Goal: Information Seeking & Learning: Learn about a topic

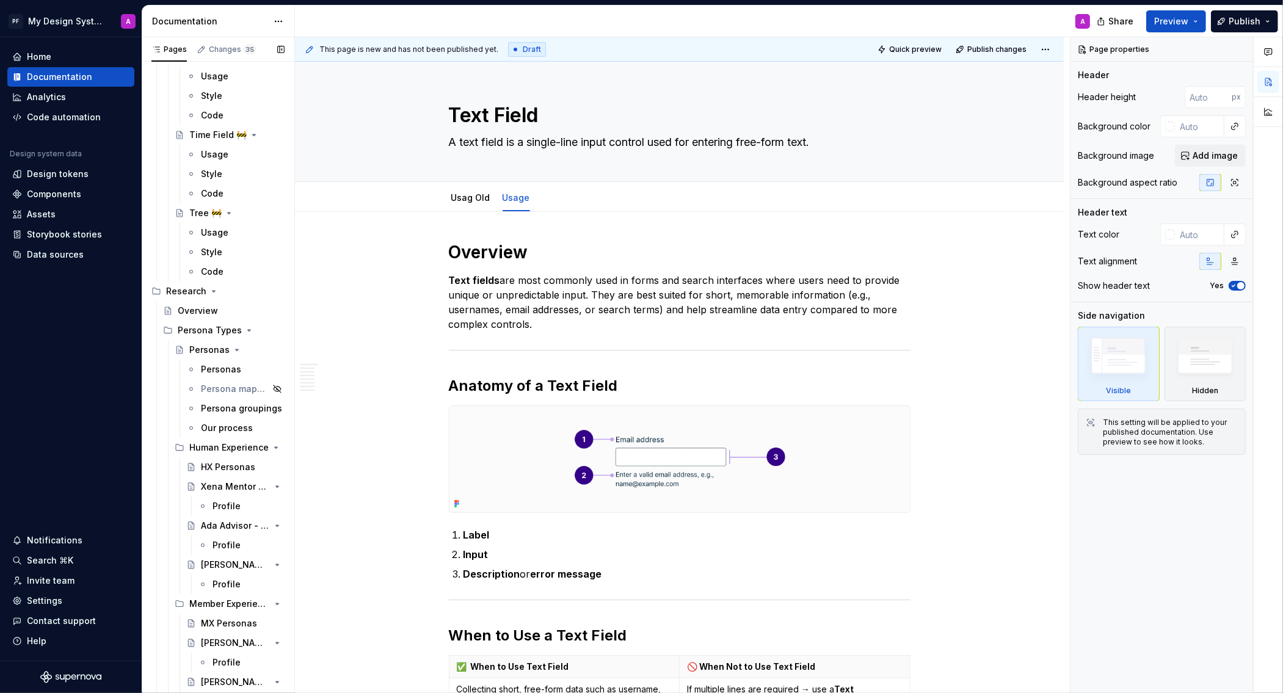
scroll to position [4406, 0]
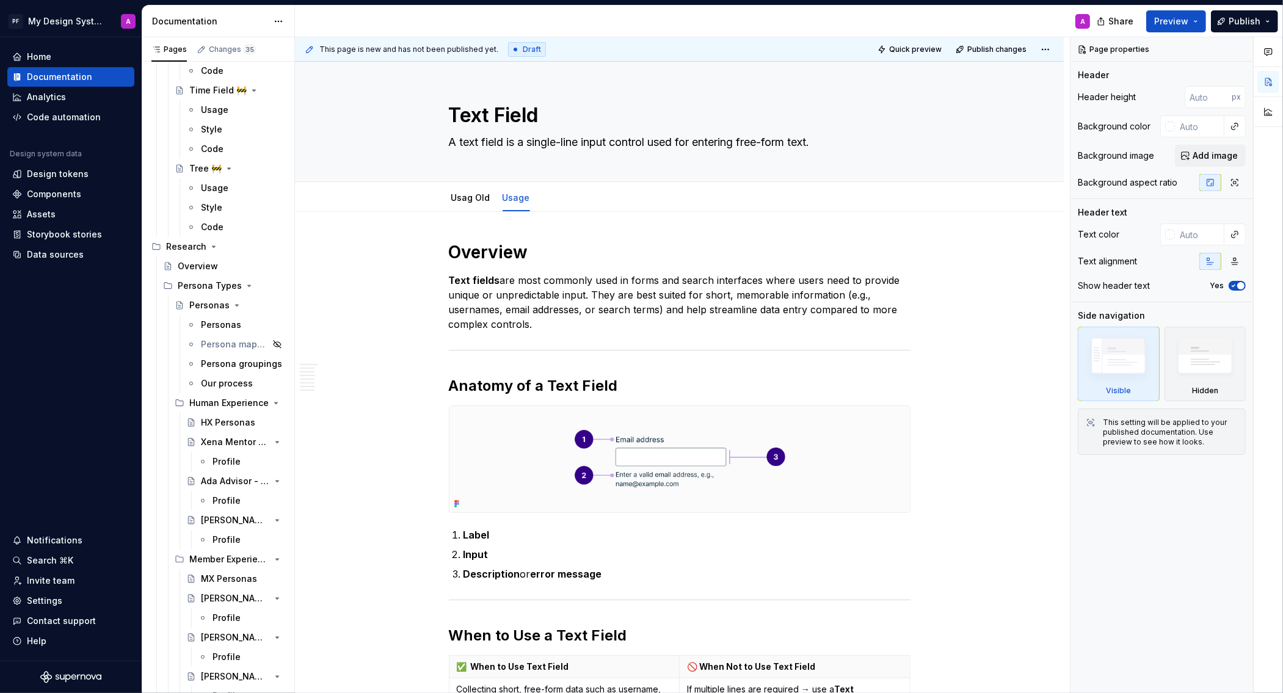
click at [216, 265] on div "Overview" at bounding box center [231, 266] width 107 height 12
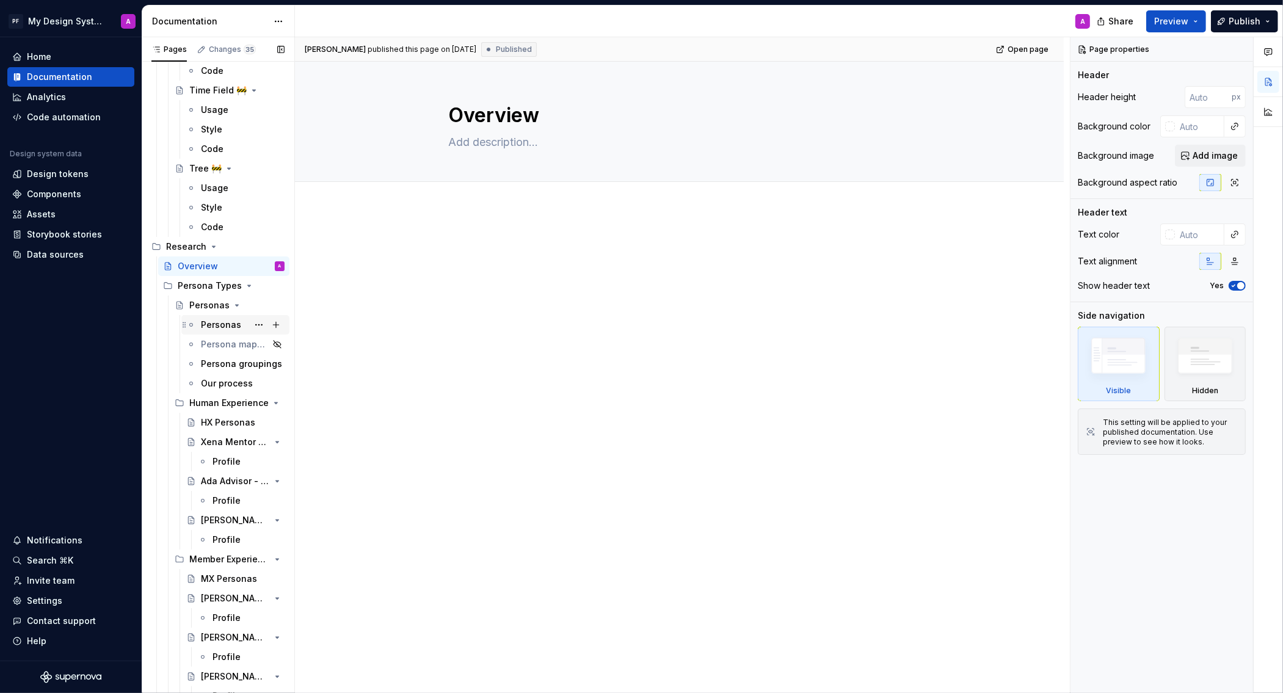
click at [203, 319] on div "Personas" at bounding box center [221, 325] width 40 height 12
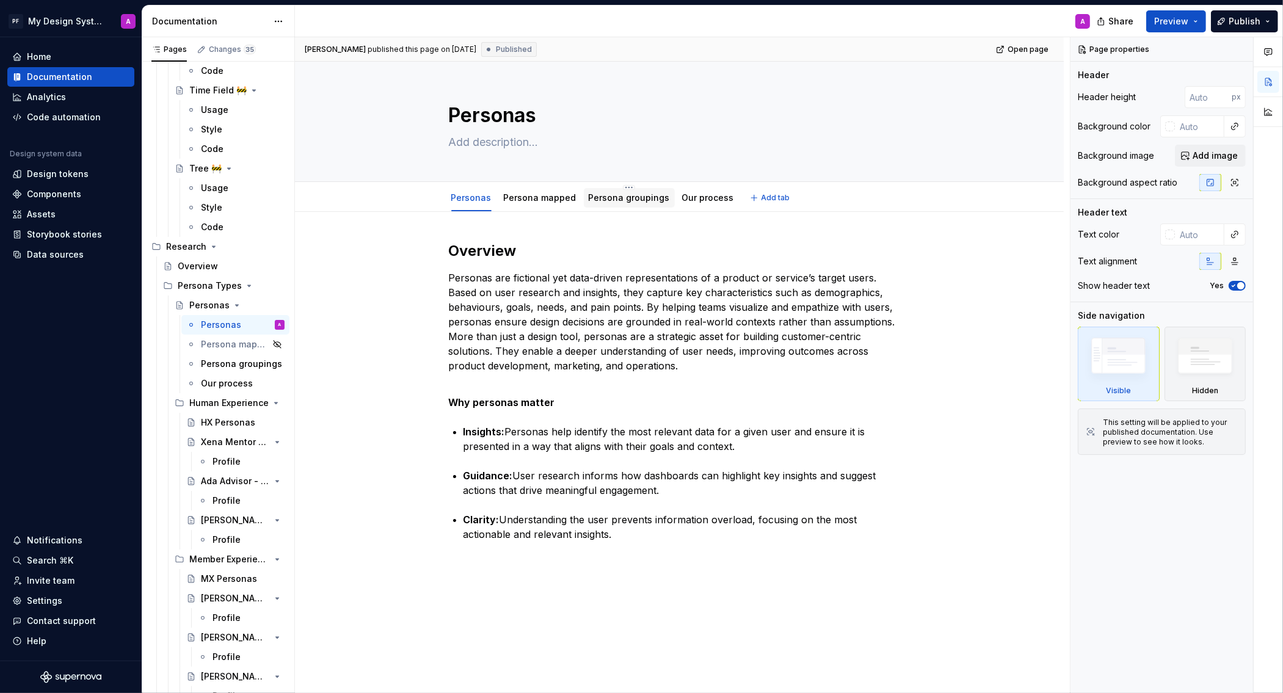
click at [607, 194] on link "Persona groupings" at bounding box center [629, 197] width 81 height 10
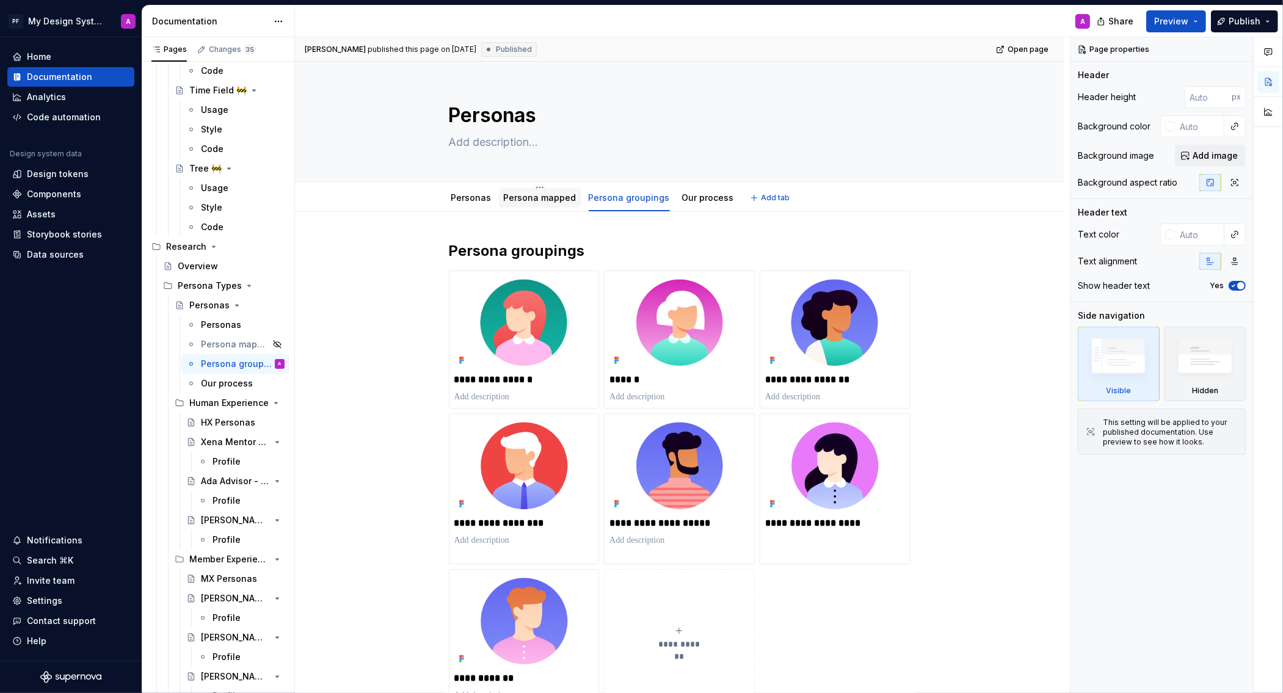
click at [527, 195] on link "Persona mapped" at bounding box center [540, 197] width 73 height 10
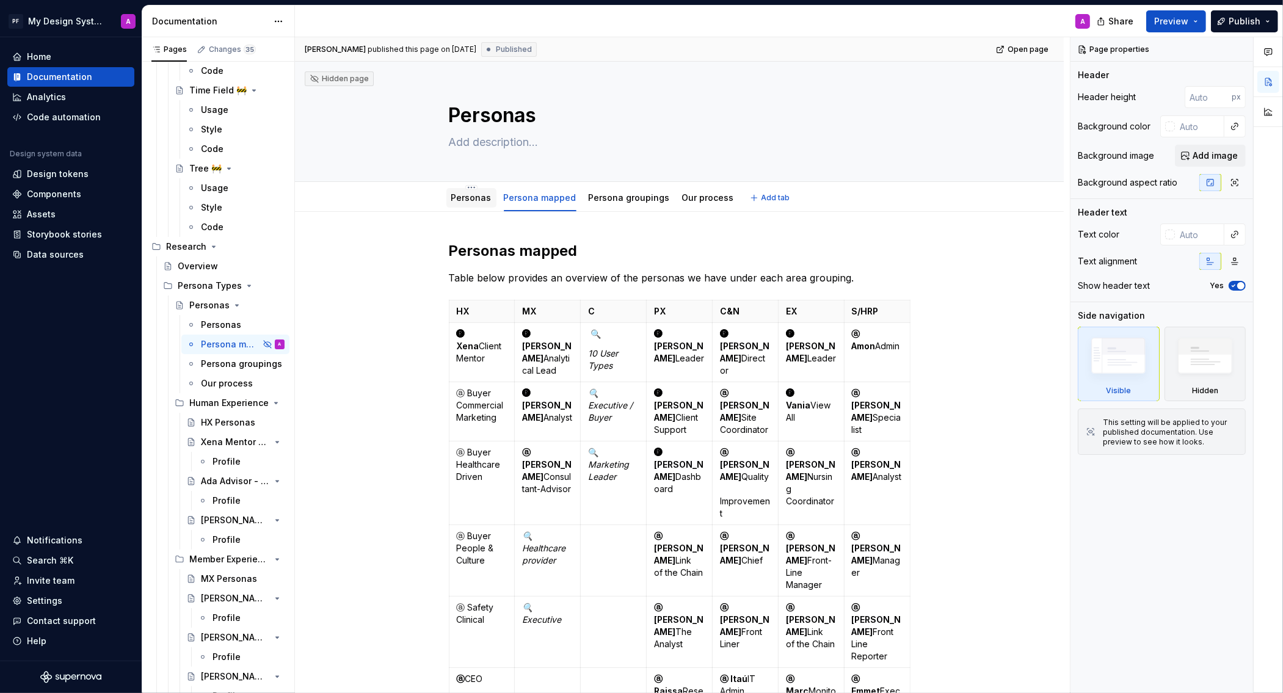
click at [470, 198] on link "Personas" at bounding box center [471, 197] width 40 height 10
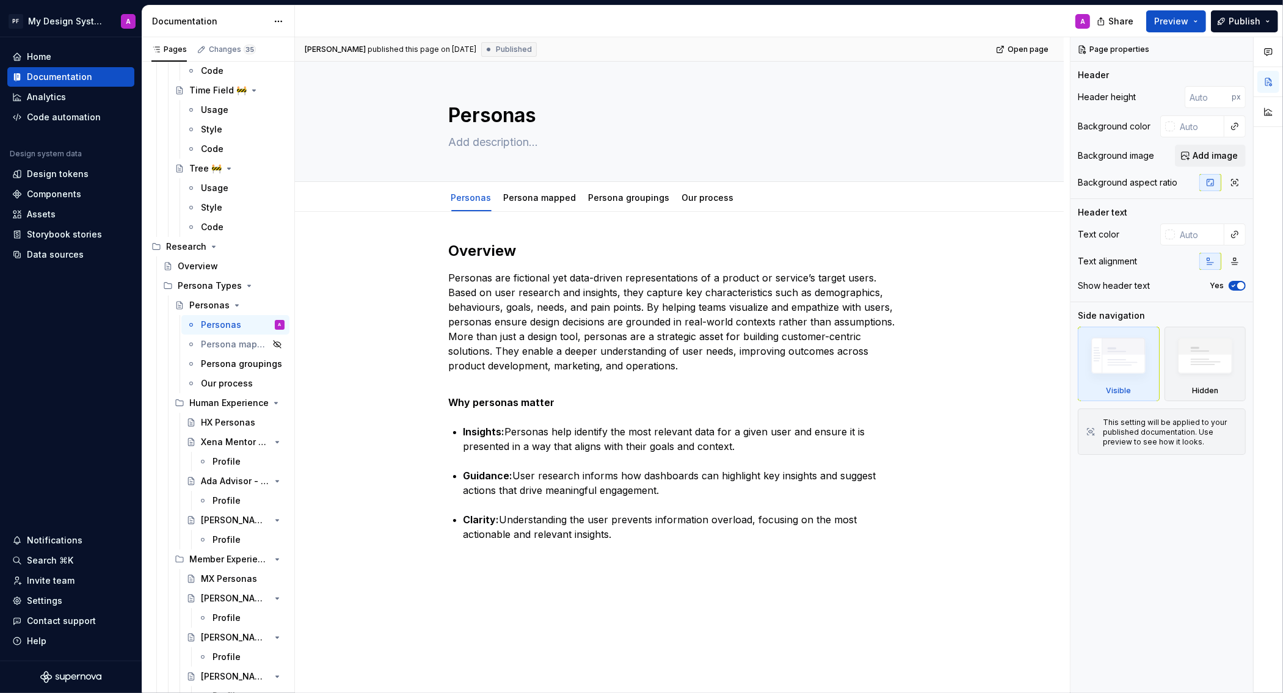
type textarea "*"
